Goal: Task Accomplishment & Management: Manage account settings

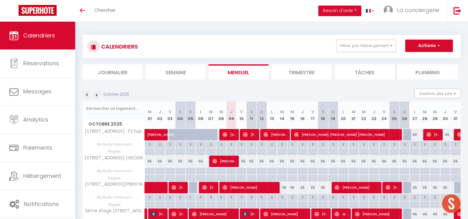
click at [117, 102] on div at bounding box center [114, 109] width 62 height 14
click at [113, 104] on input "text" at bounding box center [113, 108] width 55 height 11
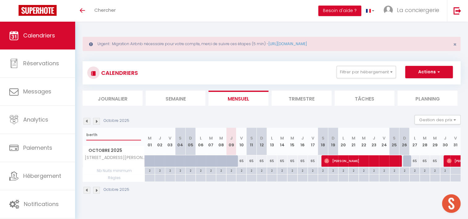
type input "berth"
click at [241, 134] on th "V 10" at bounding box center [242, 142] width 10 height 28
click at [243, 163] on div "65" at bounding box center [242, 160] width 10 height 11
type input "65"
type input "Ven 10 Octobre 2025"
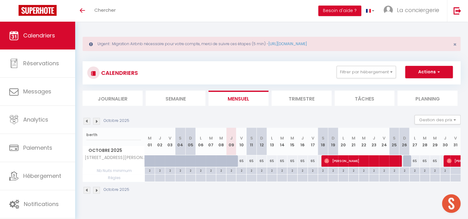
type input "[DATE]"
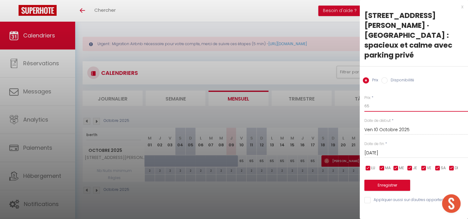
drag, startPoint x: 377, startPoint y: 85, endPoint x: 322, endPoint y: 83, distance: 55.5
click at [322, 83] on body "🟢 Des questions ou besoin d'assistance pour la migration AirBnB? Prenez rdv >>>…" at bounding box center [234, 131] width 468 height 219
type input "55"
click at [408, 149] on input "[DATE]" at bounding box center [417, 153] width 104 height 8
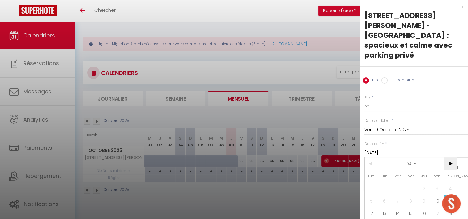
click at [451, 158] on span ">" at bounding box center [450, 164] width 13 height 12
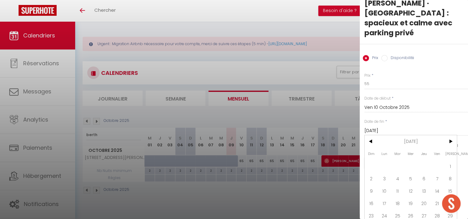
type input "Dim 30 Novembre 2025"
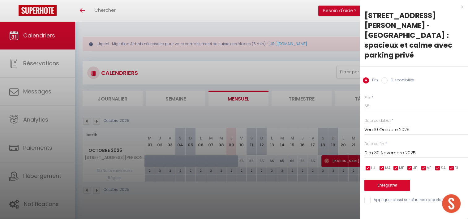
scroll to position [0, 0]
click at [390, 180] on button "Enregistrer" at bounding box center [388, 185] width 46 height 11
